Goal: Task Accomplishment & Management: Complete application form

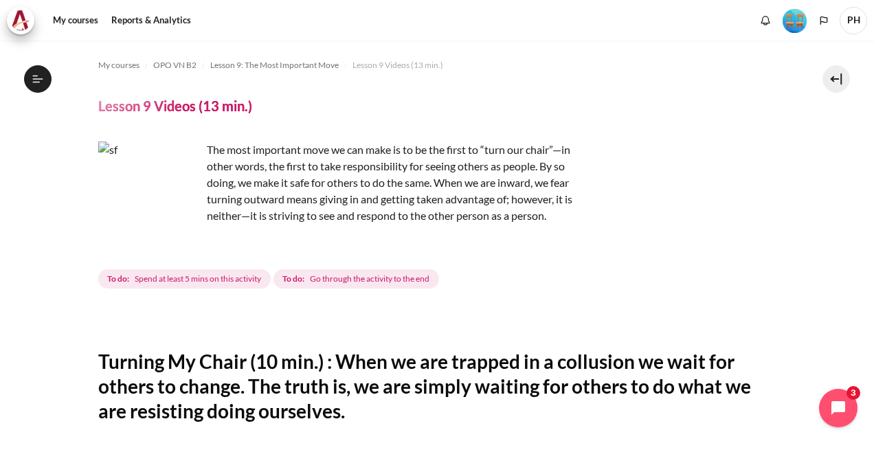
scroll to position [1061, 0]
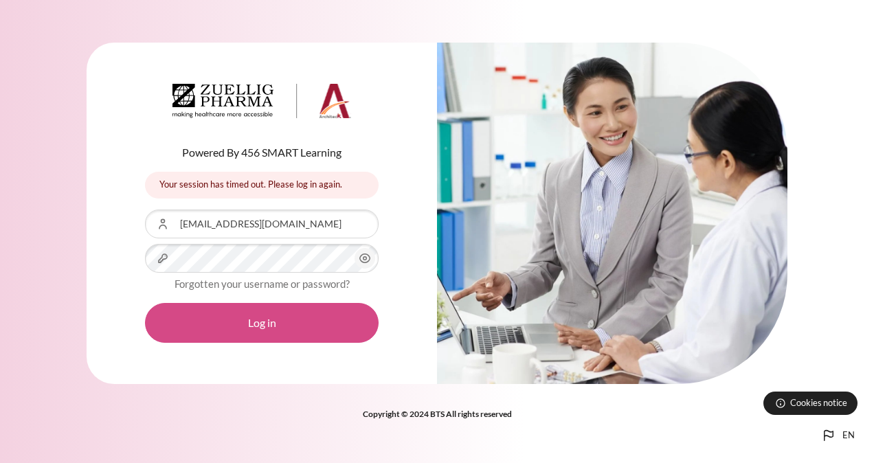
drag, startPoint x: 0, startPoint y: 0, endPoint x: 288, endPoint y: 315, distance: 426.7
click at [288, 315] on button "Log in" at bounding box center [262, 323] width 234 height 40
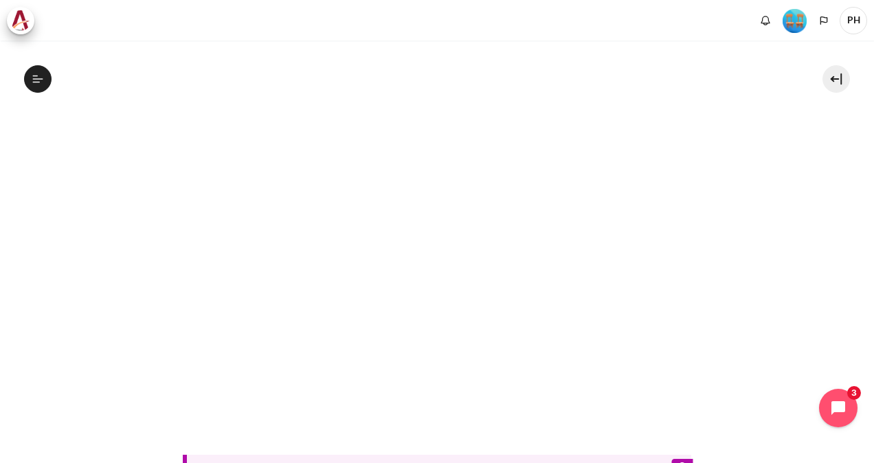
scroll to position [336, 0]
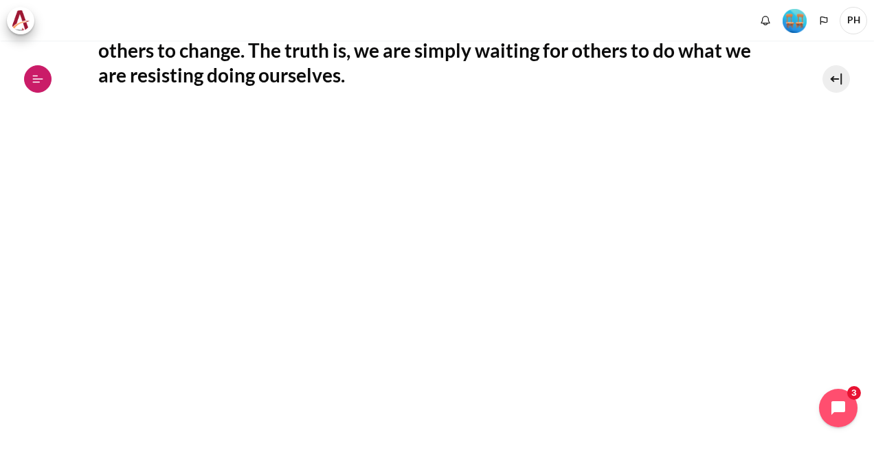
click at [39, 81] on icon at bounding box center [38, 79] width 12 height 12
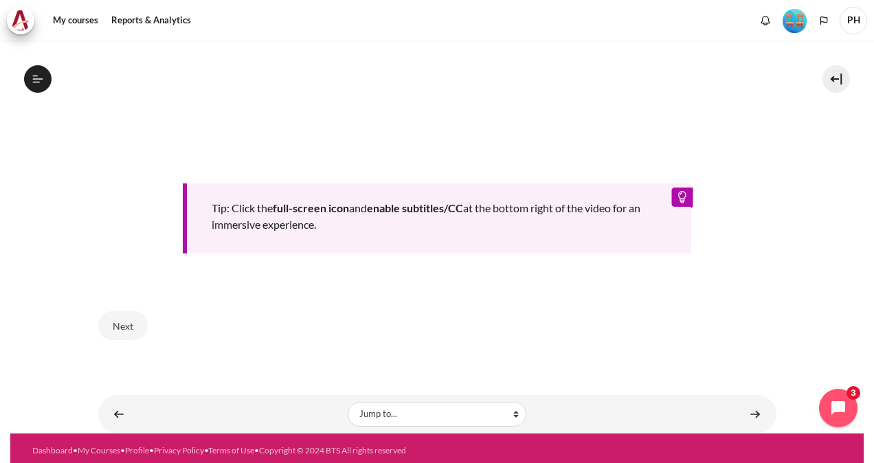
scroll to position [406, 0]
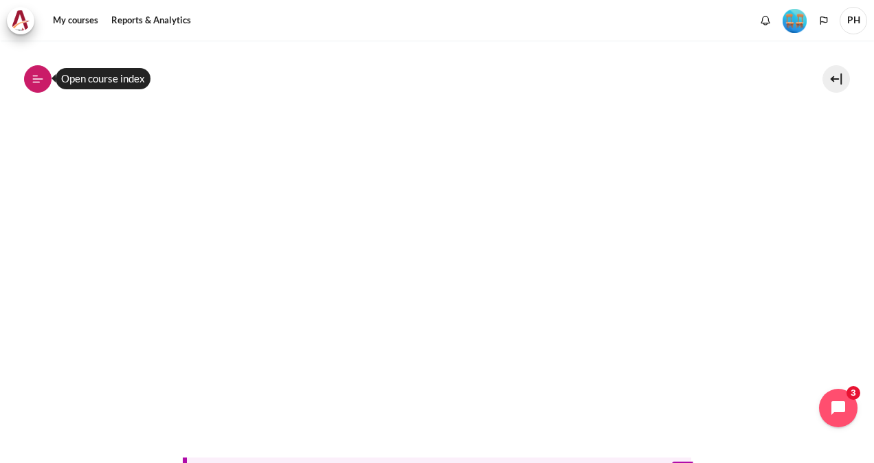
click at [40, 80] on icon at bounding box center [38, 79] width 12 height 12
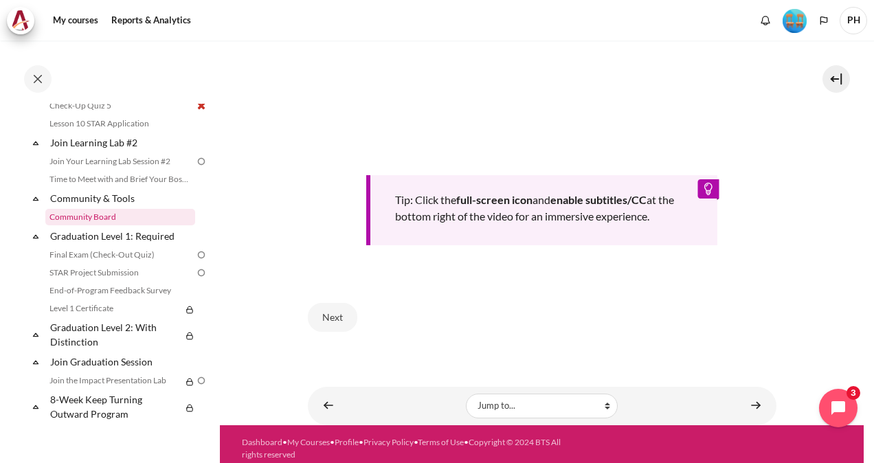
scroll to position [1331, 0]
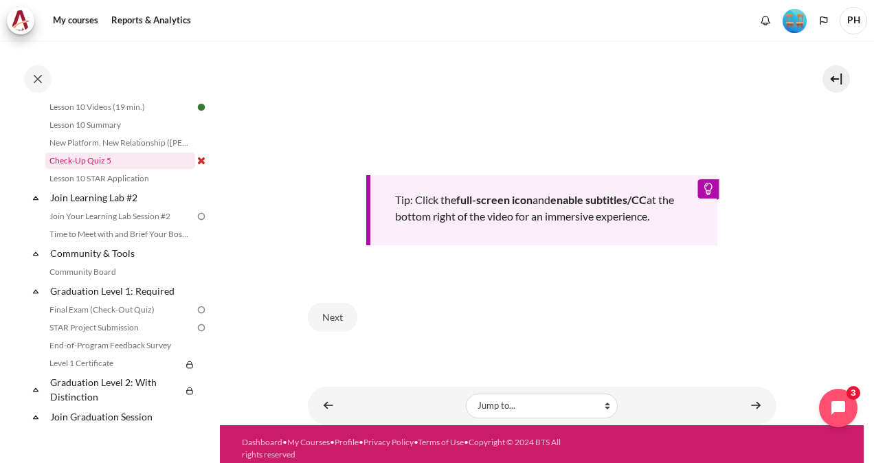
click at [82, 169] on link "Check-Up Quiz 5" at bounding box center [120, 161] width 150 height 16
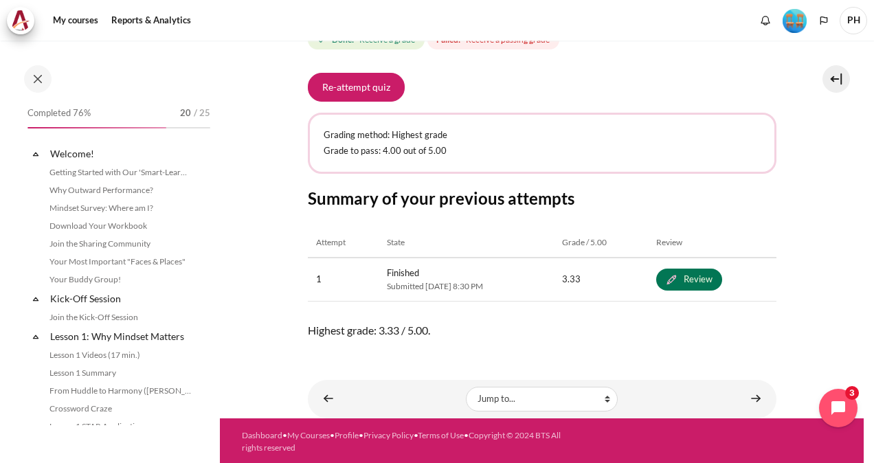
scroll to position [1241, 0]
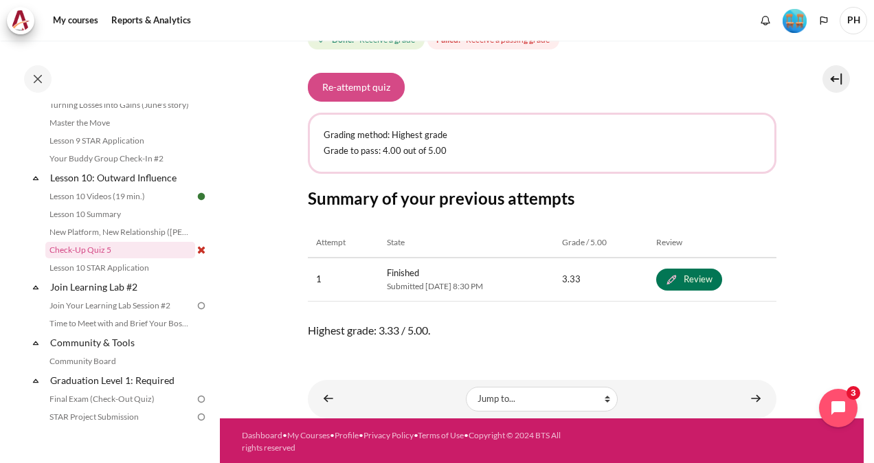
click at [366, 91] on button "Re-attempt quiz" at bounding box center [356, 87] width 97 height 29
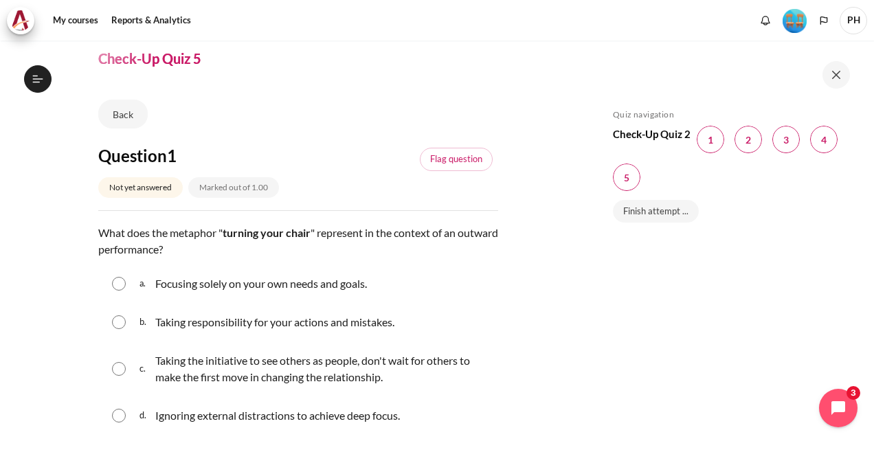
scroll to position [69, 0]
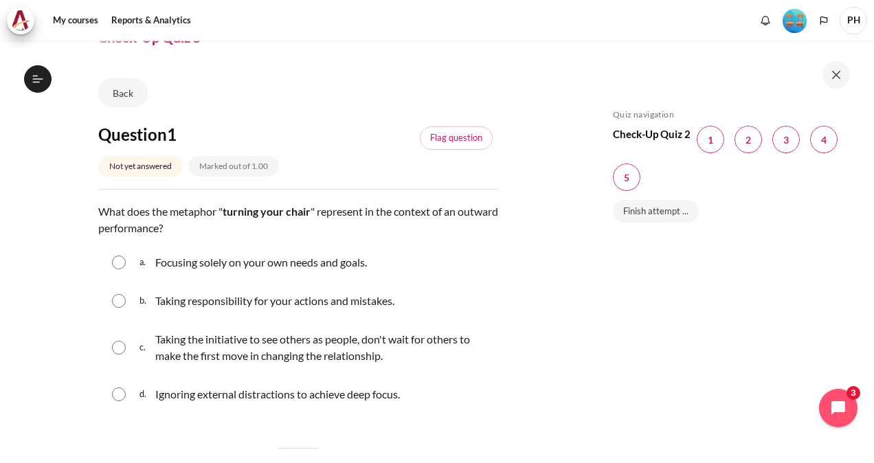
click at [124, 348] on input "Content" at bounding box center [119, 348] width 14 height 14
radio input "true"
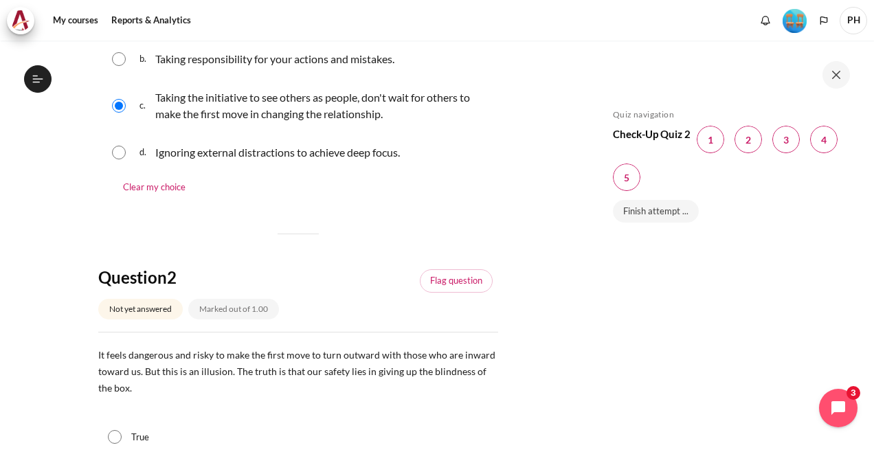
scroll to position [344, 0]
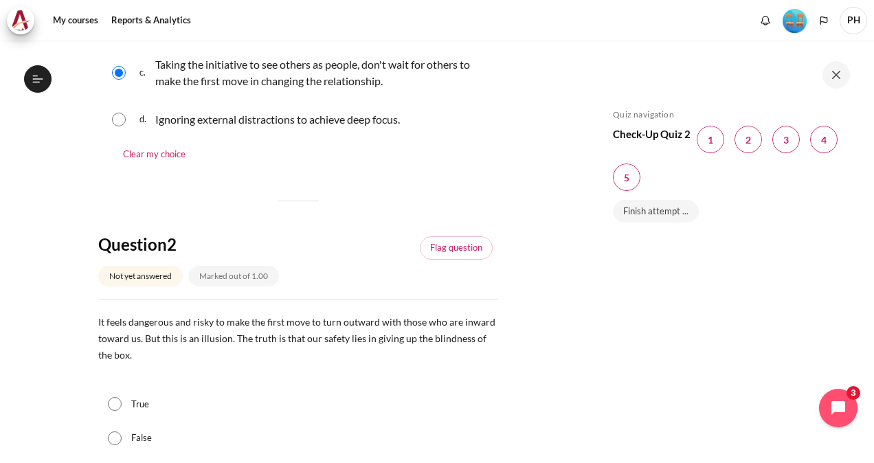
click at [114, 401] on input "True" at bounding box center [115, 404] width 14 height 14
radio input "true"
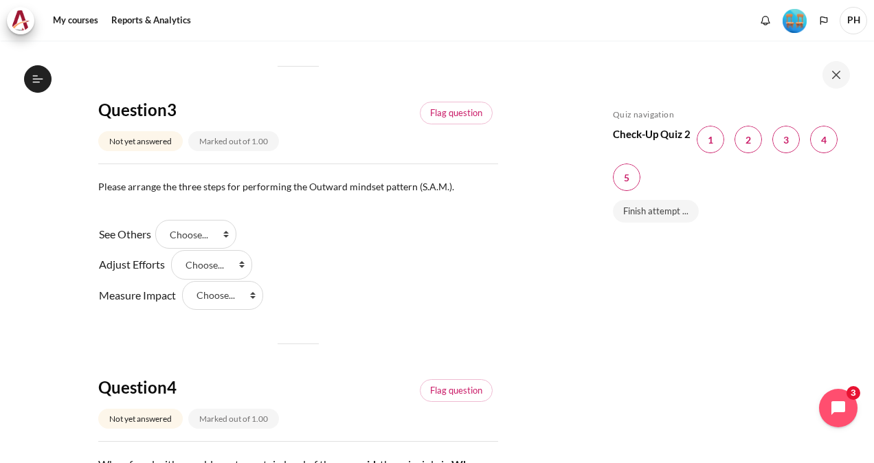
scroll to position [825, 0]
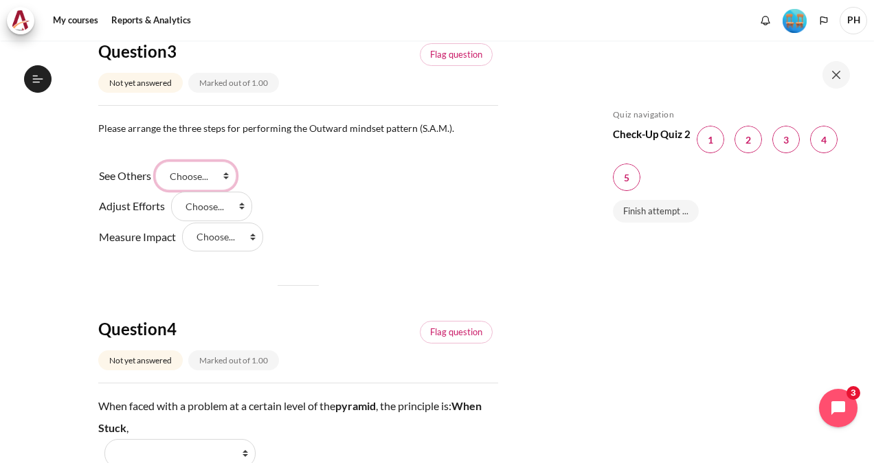
click at [233, 181] on select "Choose... Step 3 Step 2 Step 1" at bounding box center [195, 176] width 81 height 29
select select "3"
click at [160, 162] on select "Choose... Step 3 Step 2 Step 1" at bounding box center [195, 176] width 81 height 29
click at [245, 208] on select "Choose... Step 3 Step 2 Step 1" at bounding box center [211, 206] width 81 height 29
select select "2"
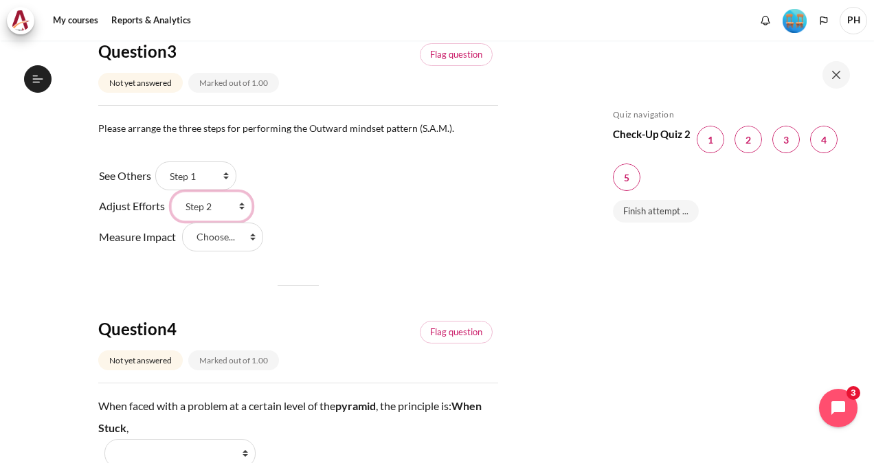
click at [171, 192] on select "Choose... Step 3 Step 2 Step 1" at bounding box center [211, 206] width 81 height 29
click at [251, 236] on select "Choose... Step 3 Step 2 Step 1" at bounding box center [222, 237] width 81 height 29
select select "1"
click at [182, 223] on select "Choose... Step 3 Step 2 Step 1" at bounding box center [222, 237] width 81 height 29
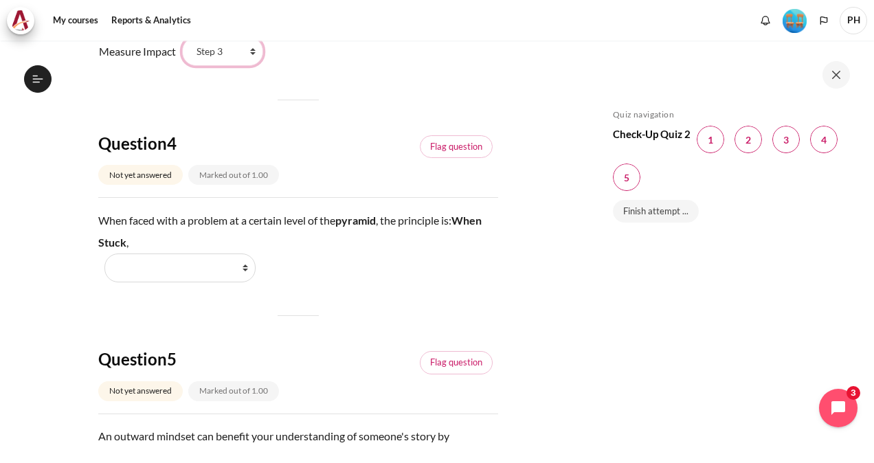
scroll to position [1031, 0]
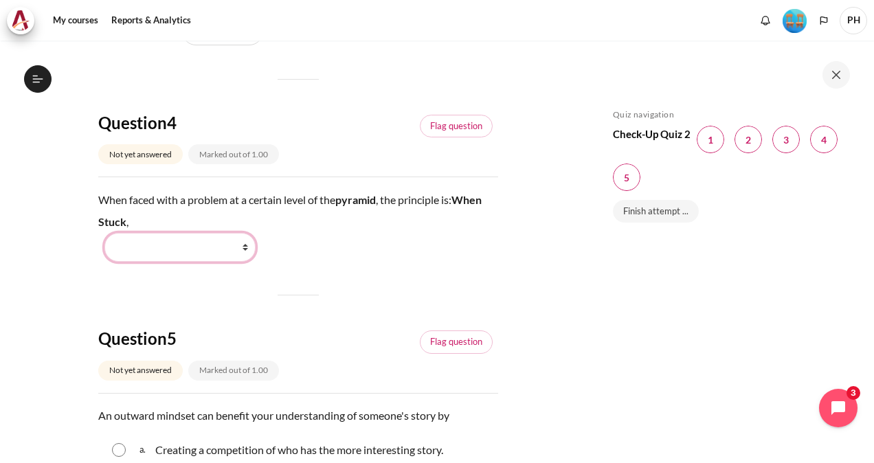
click at [247, 250] on select "Work Harder Go Higher Go Lower Stay Put" at bounding box center [179, 247] width 151 height 29
select select "3"
click at [104, 233] on select "Work Harder Go Higher Go Lower Stay Put" at bounding box center [179, 247] width 151 height 29
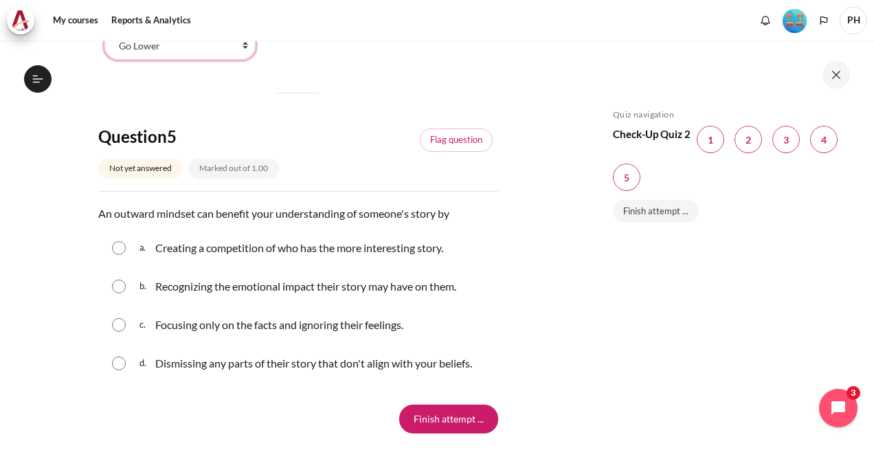
scroll to position [1237, 0]
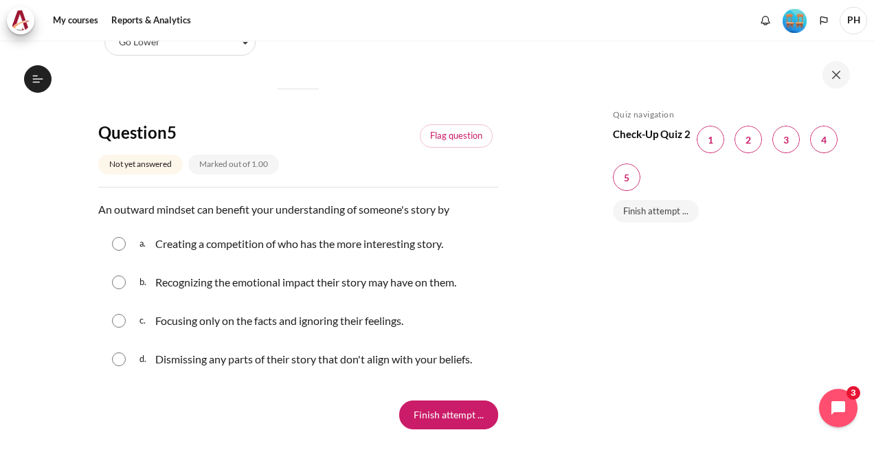
click at [123, 281] on input "Content" at bounding box center [119, 283] width 14 height 14
radio input "true"
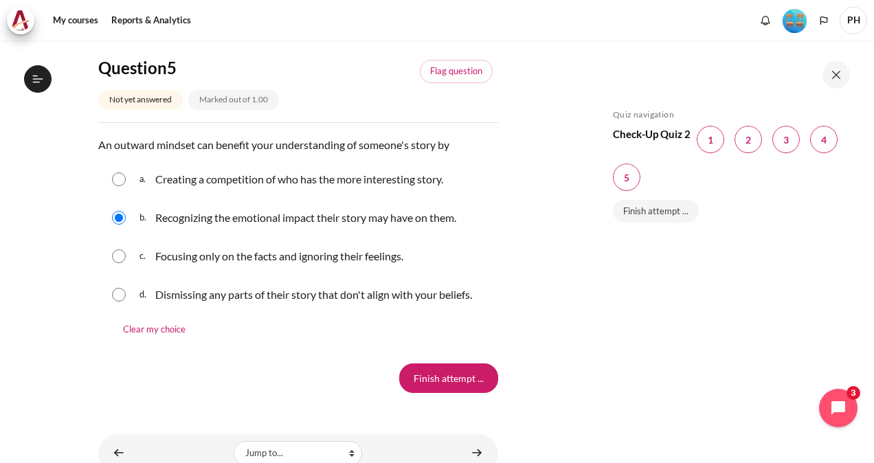
scroll to position [1356, 0]
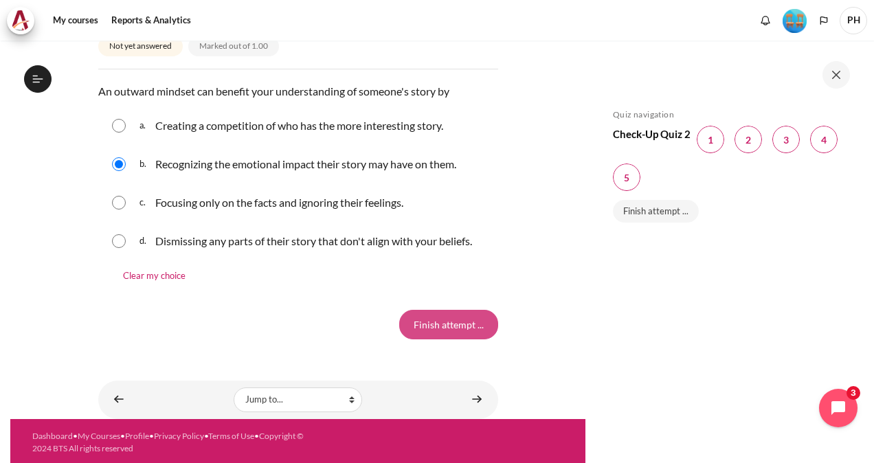
click at [448, 323] on input "Finish attempt ..." at bounding box center [448, 324] width 99 height 29
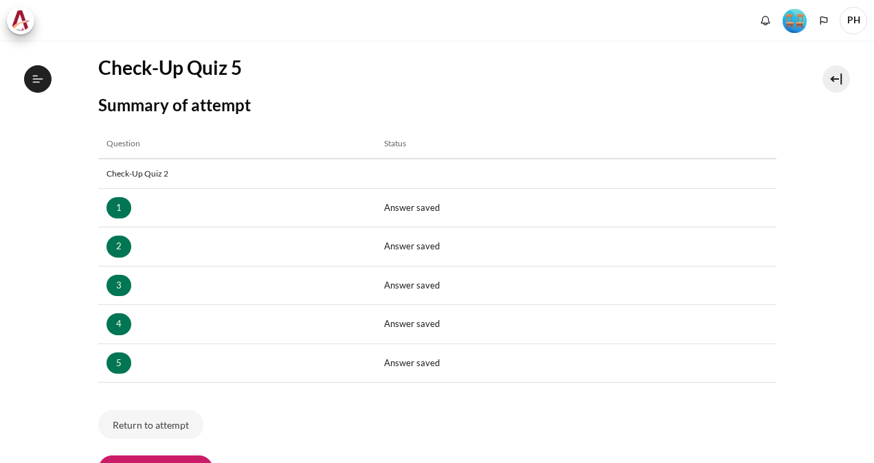
scroll to position [270, 0]
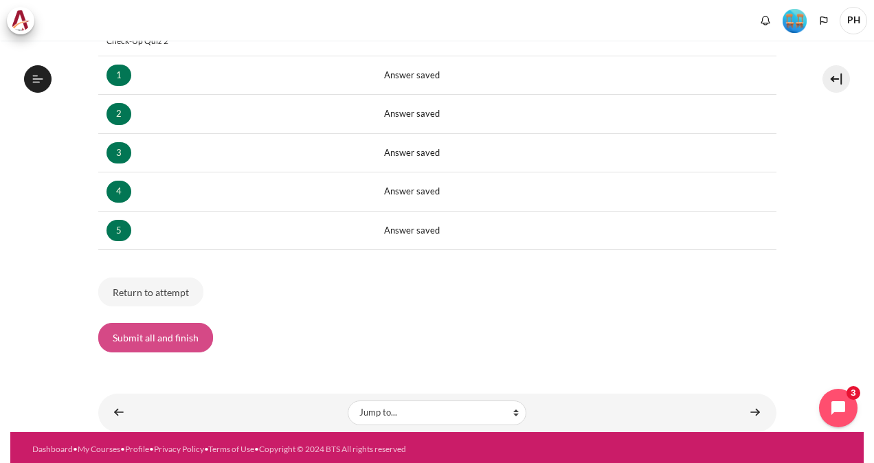
click at [150, 342] on button "Submit all and finish" at bounding box center [155, 337] width 115 height 29
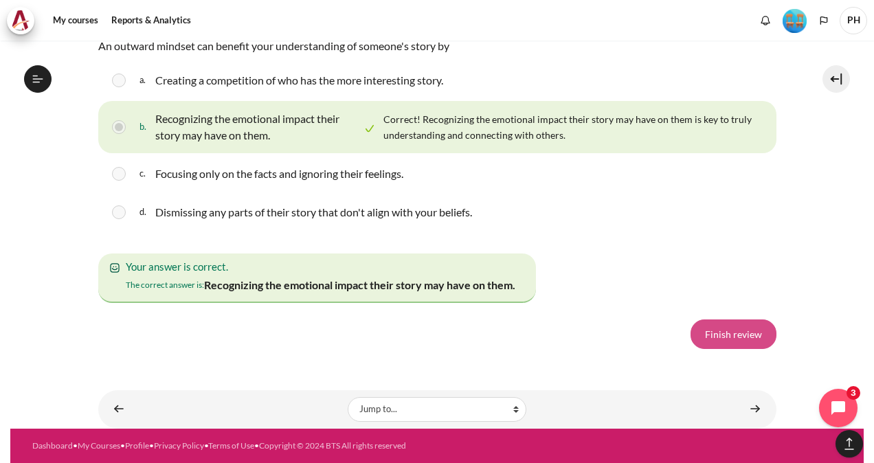
scroll to position [1241, 0]
click at [742, 339] on link "Finish review" at bounding box center [734, 334] width 86 height 29
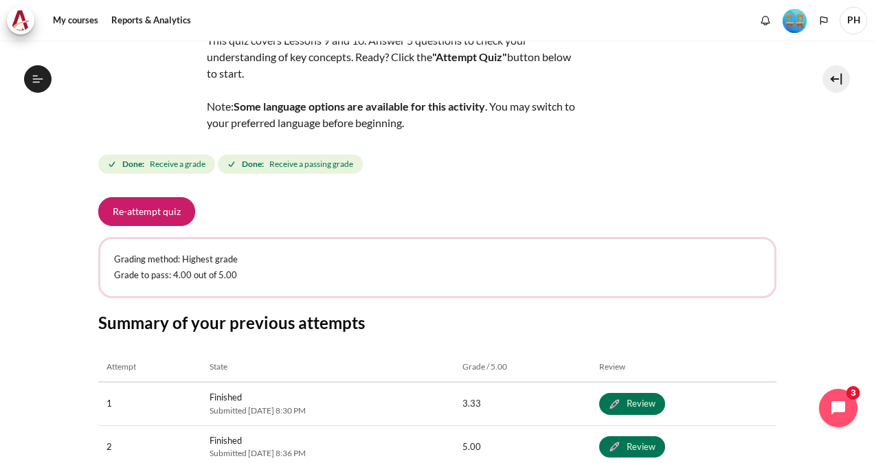
scroll to position [258, 0]
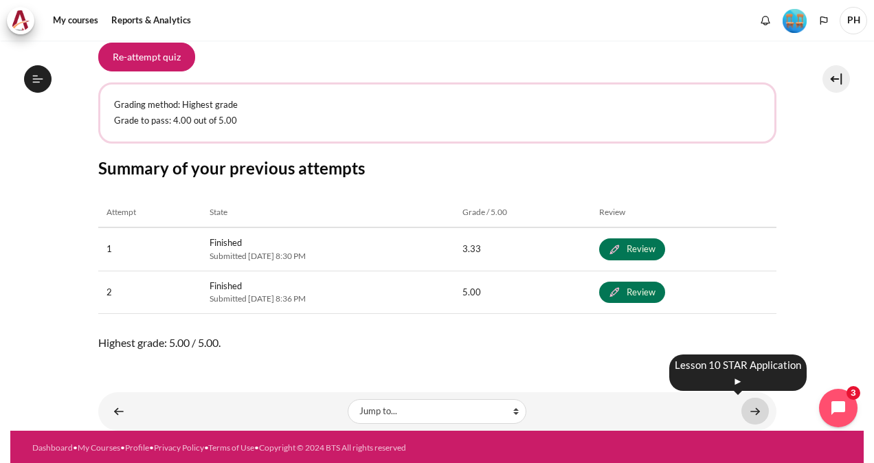
click at [742, 412] on link "Content" at bounding box center [755, 411] width 27 height 27
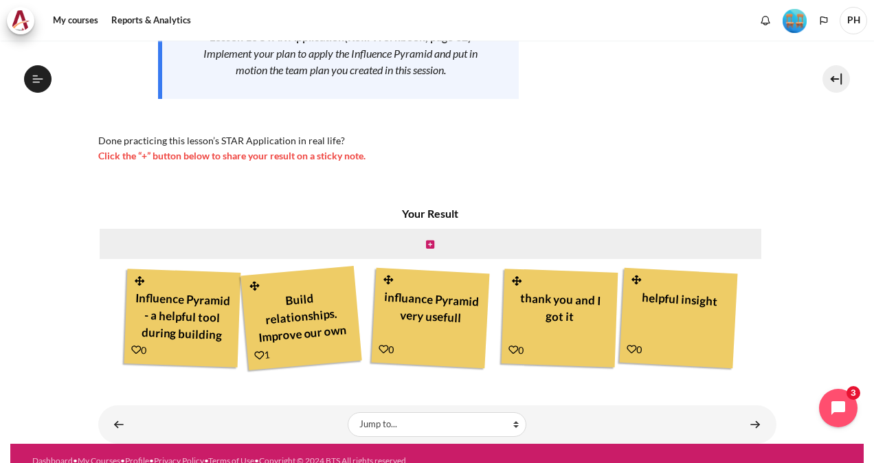
scroll to position [271, 0]
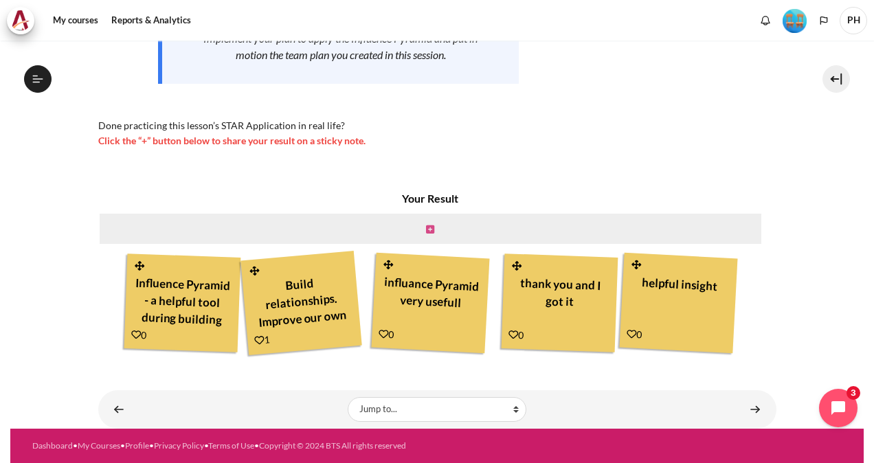
click at [426, 230] on icon "Content" at bounding box center [430, 230] width 8 height 10
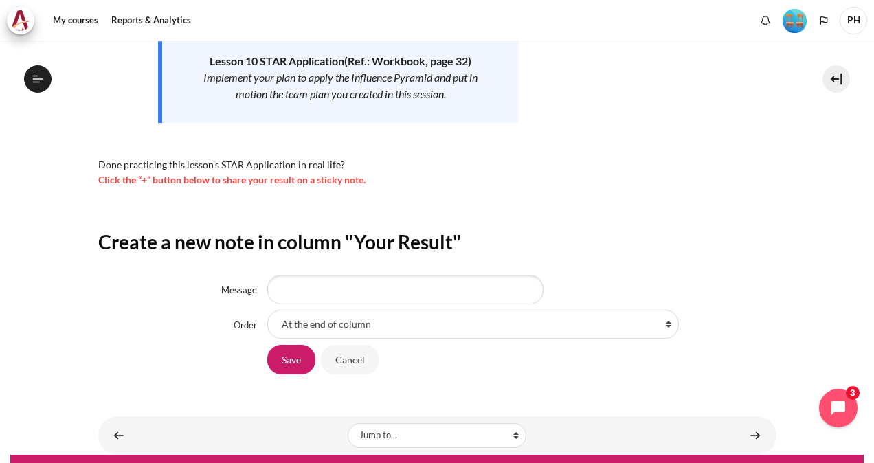
scroll to position [257, 0]
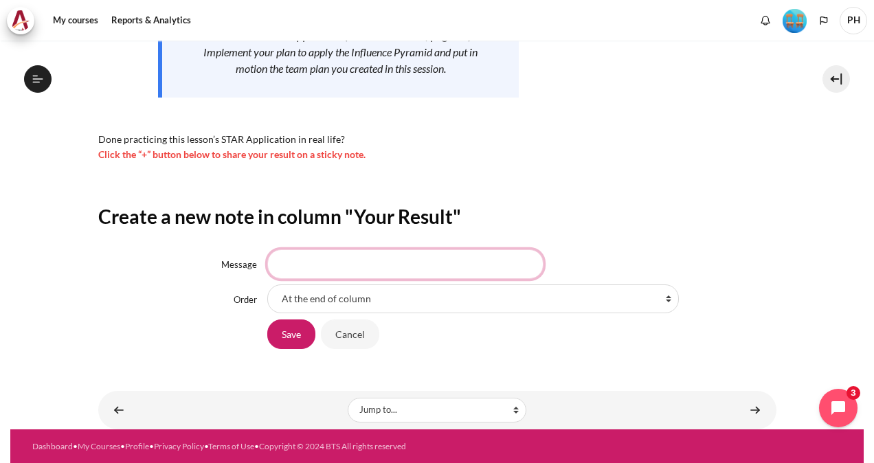
click at [333, 258] on input "Message" at bounding box center [405, 264] width 276 height 29
type input "Giải pháp cho một vấn đề ở bất ky cấp độ nào của kim tự tháp luôn tìm thấy ở cấ…"
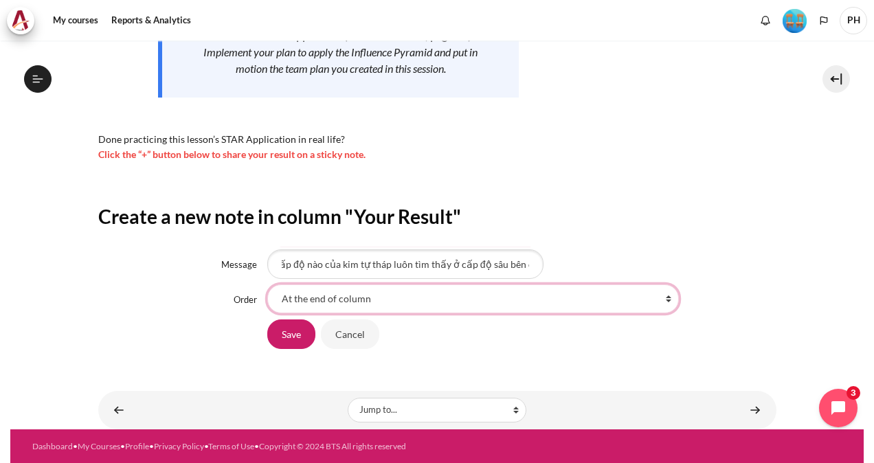
click at [659, 300] on select "At the end of column First place in column After 'Influence Pyramid - a helpful…" at bounding box center [473, 299] width 412 height 29
select select "2"
click at [267, 285] on select "At the end of column First place in column After 'Influence Pyramid - a helpful…" at bounding box center [473, 299] width 412 height 29
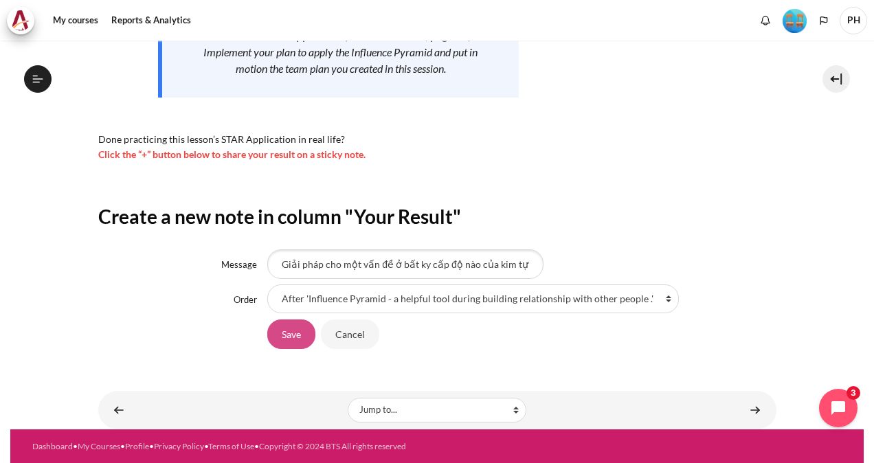
click at [290, 339] on input "Save" at bounding box center [291, 334] width 48 height 29
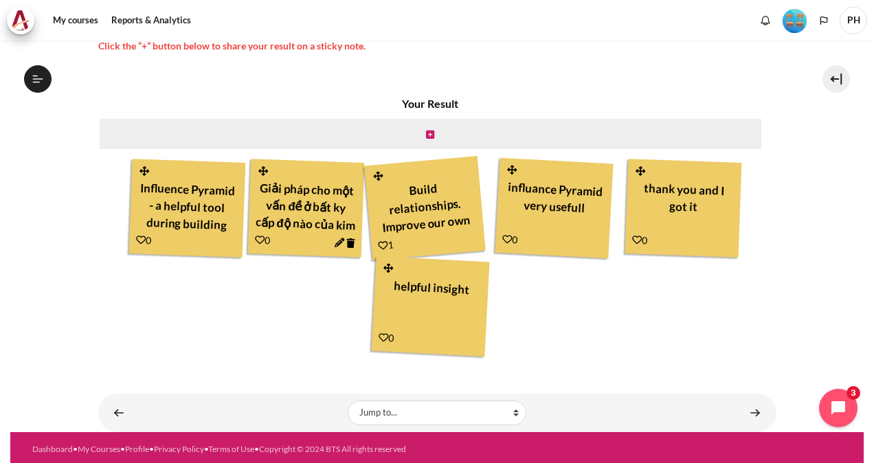
scroll to position [368, 0]
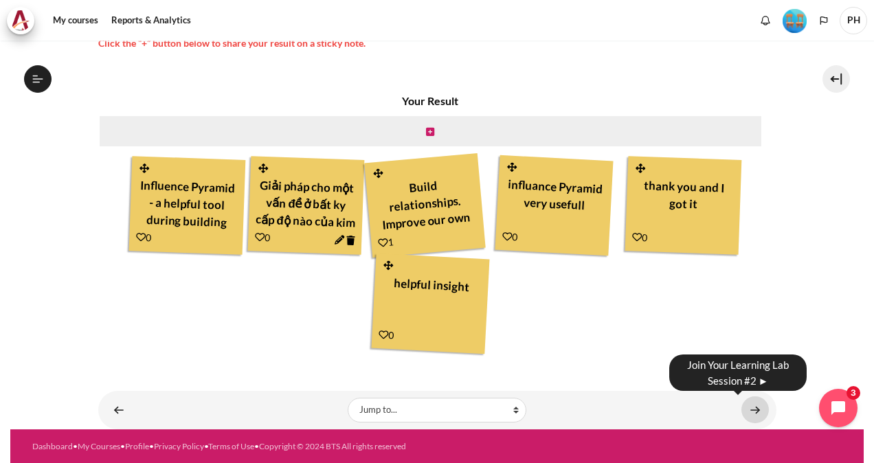
click at [755, 406] on link "Content" at bounding box center [755, 410] width 27 height 27
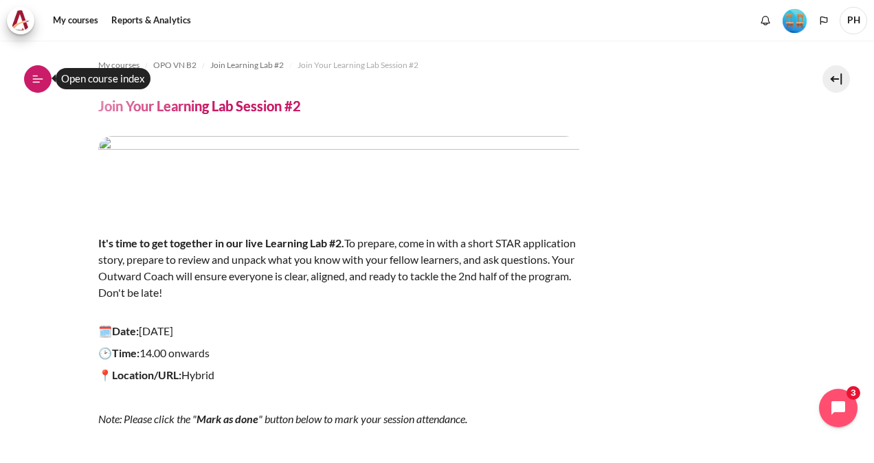
click at [38, 77] on icon at bounding box center [38, 79] width 12 height 12
